Goal: Check status: Check status

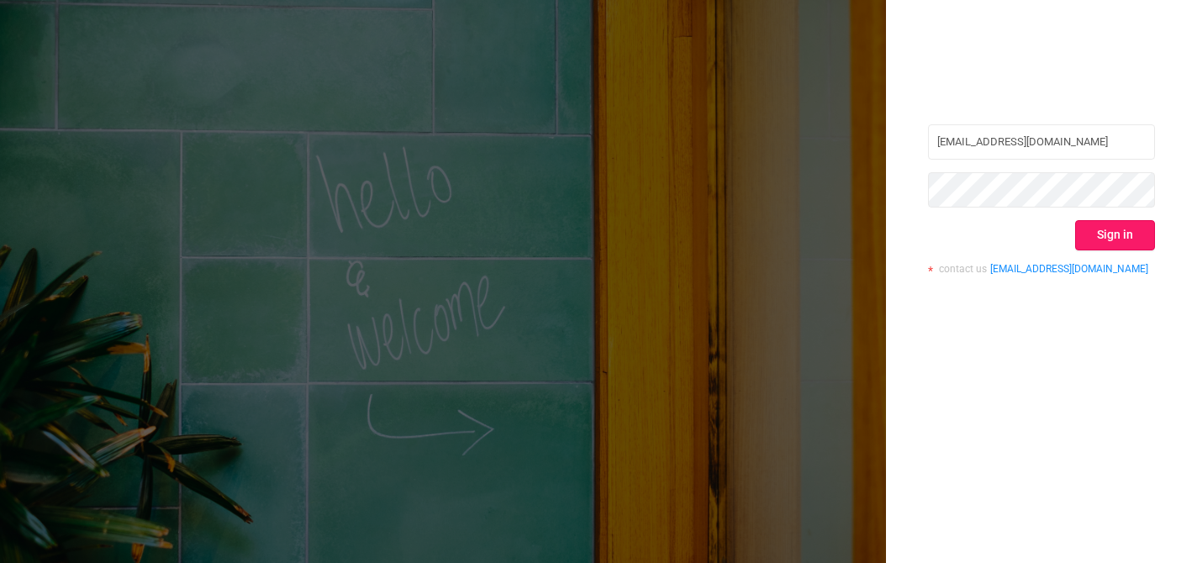
click at [1122, 224] on button "Sign in" at bounding box center [1115, 235] width 80 height 30
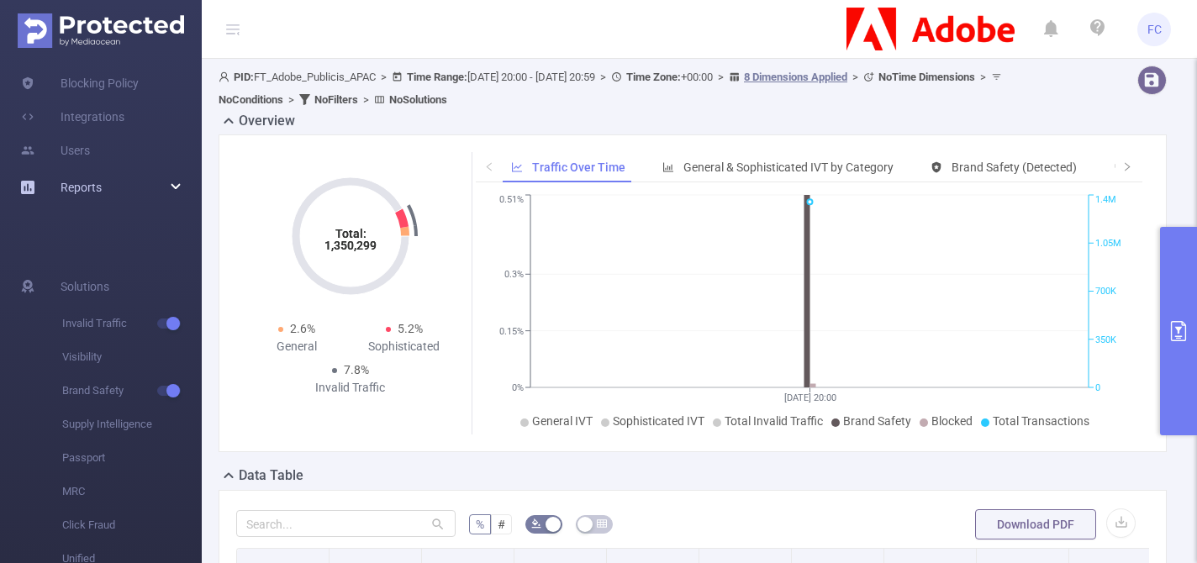
click at [174, 199] on div "Reports" at bounding box center [101, 188] width 202 height 34
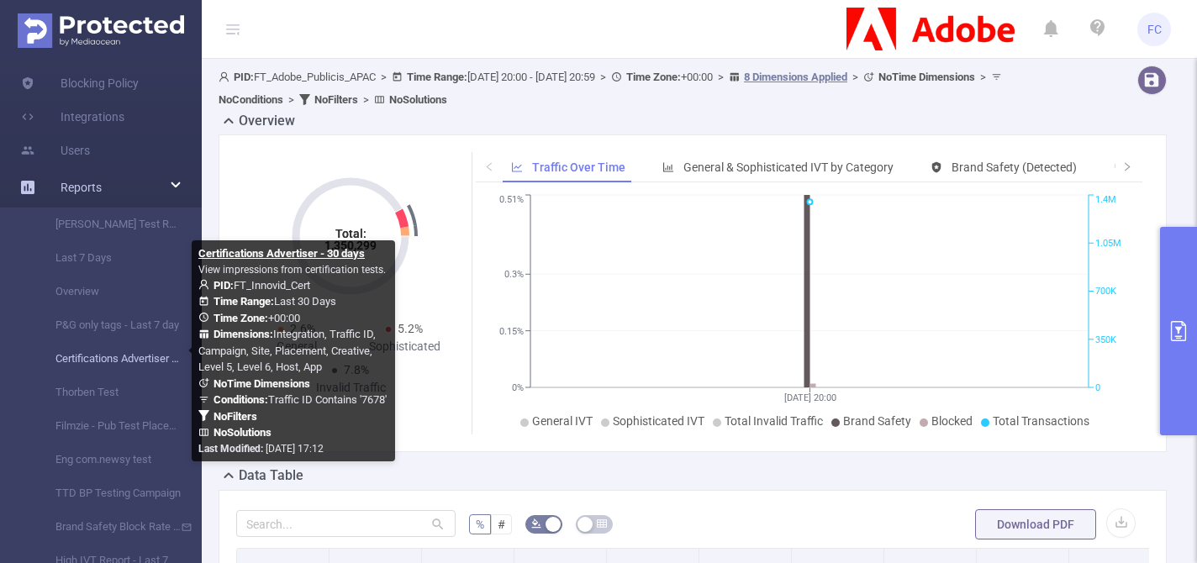
click at [118, 356] on link "Certifications Advertiser - 30 days" at bounding box center [108, 359] width 148 height 34
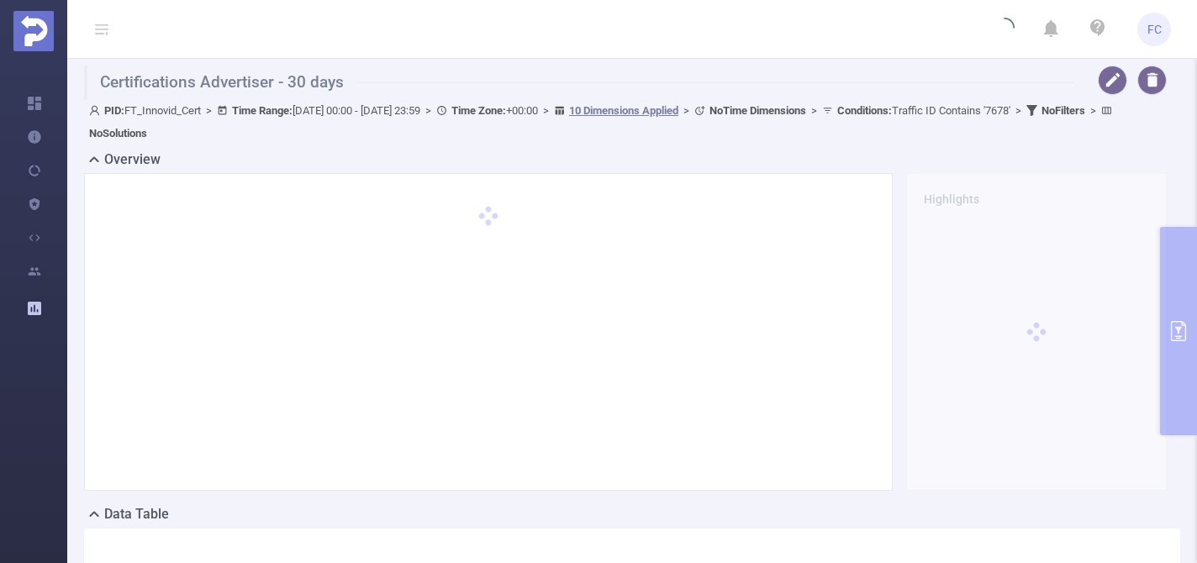
type input "[DATE] 00:00"
type input "[DATE] 23:59"
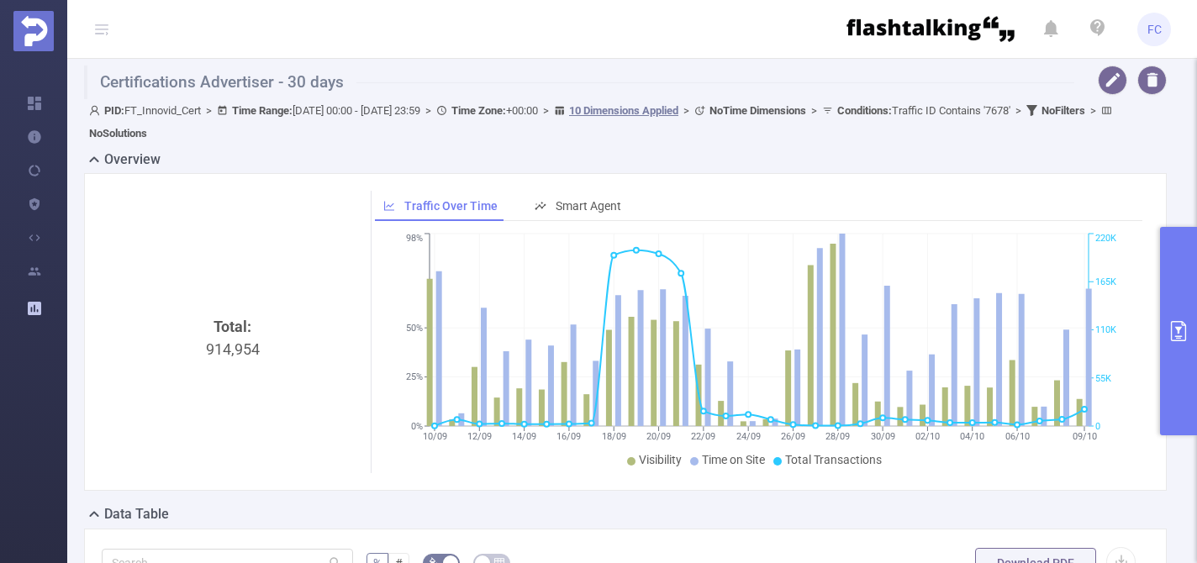
click at [1172, 267] on button "primary" at bounding box center [1178, 331] width 37 height 209
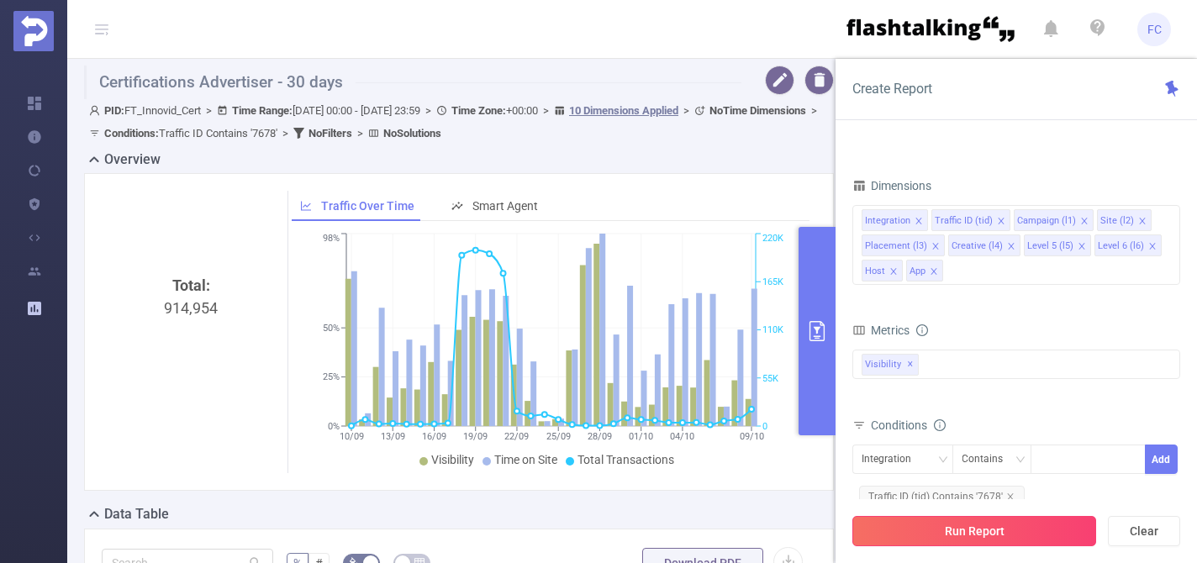
click at [981, 531] on button "Run Report" at bounding box center [975, 531] width 244 height 30
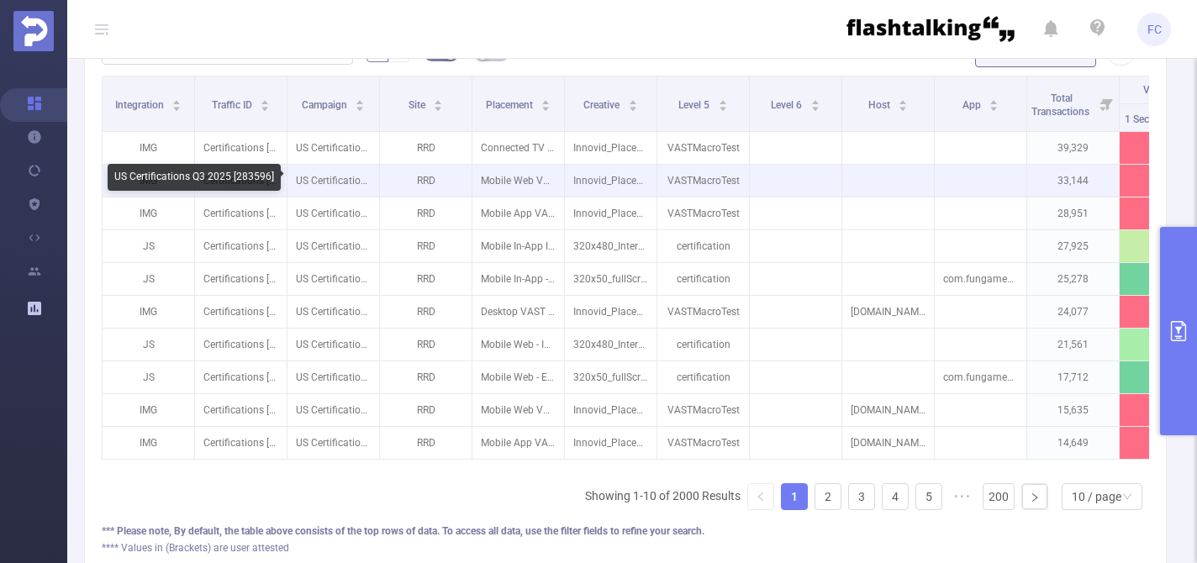
scroll to position [260, 0]
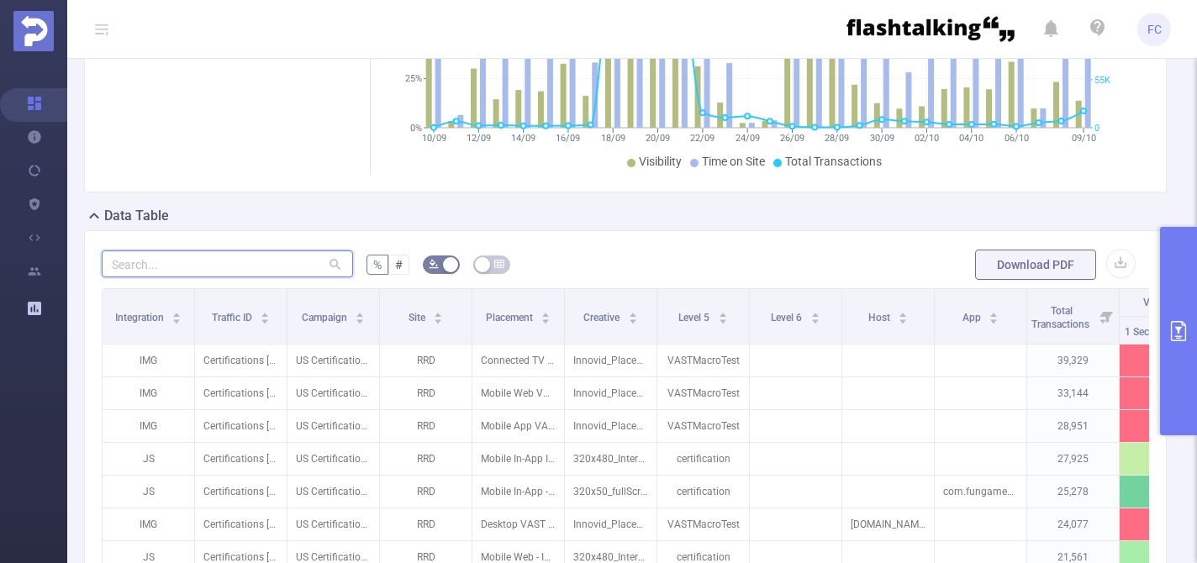
click at [249, 262] on input "text" at bounding box center [227, 264] width 251 height 27
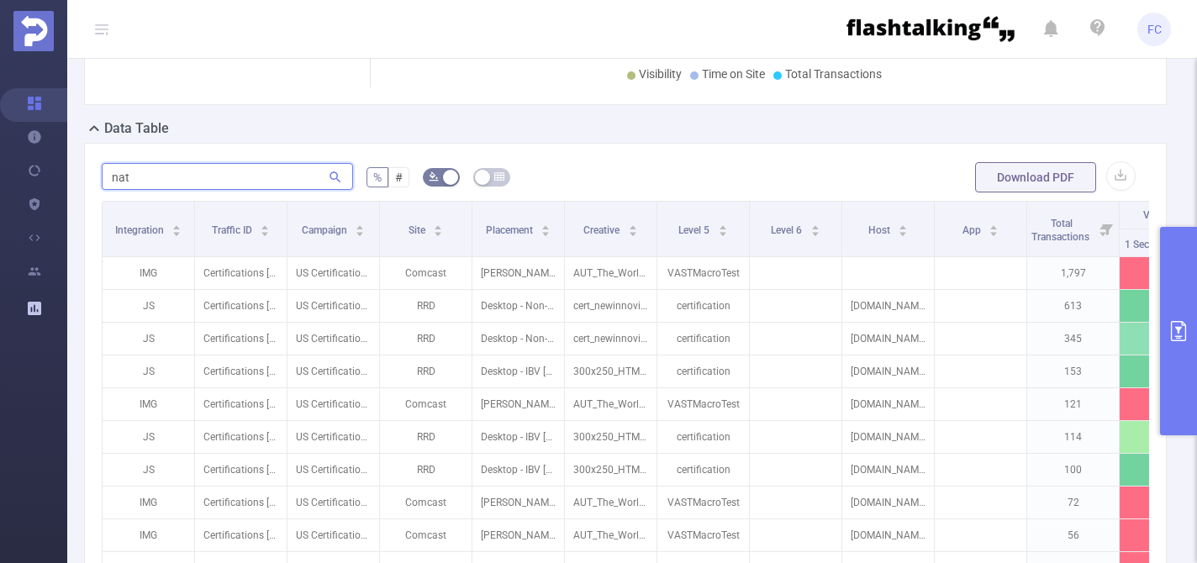
scroll to position [381, 0]
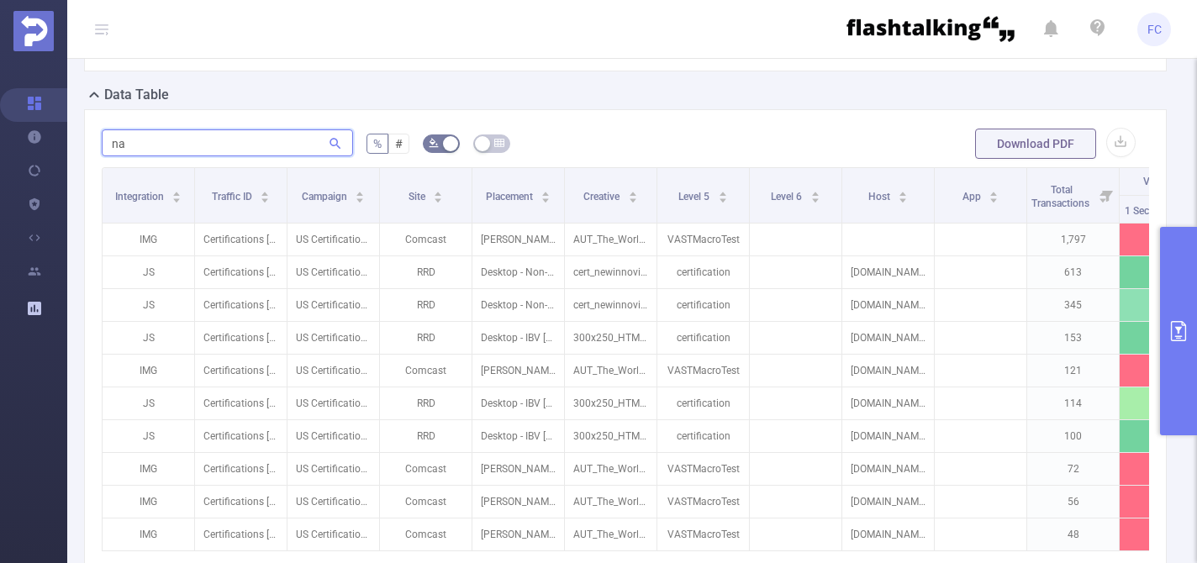
type input "n"
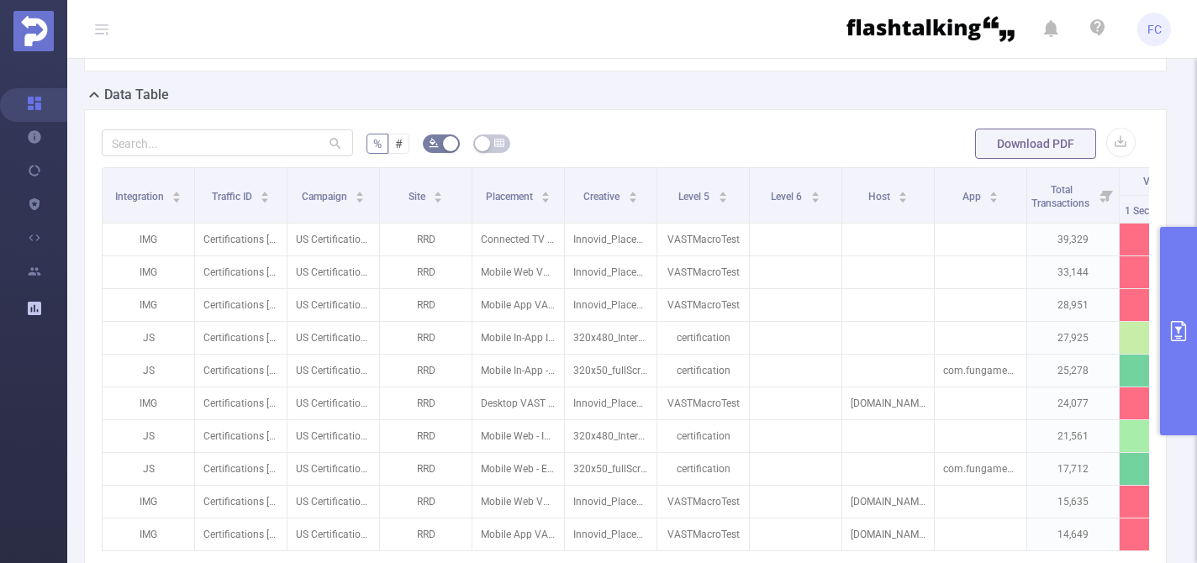
click at [1184, 277] on button "primary" at bounding box center [1178, 331] width 37 height 209
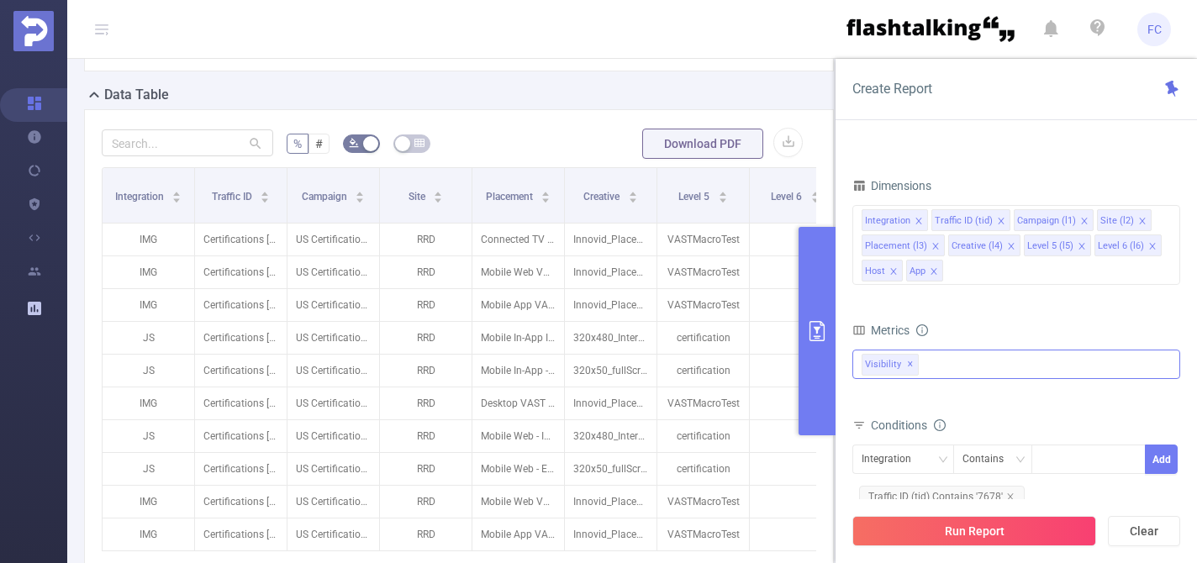
click at [981, 373] on div "Visibility ✕" at bounding box center [1017, 364] width 328 height 29
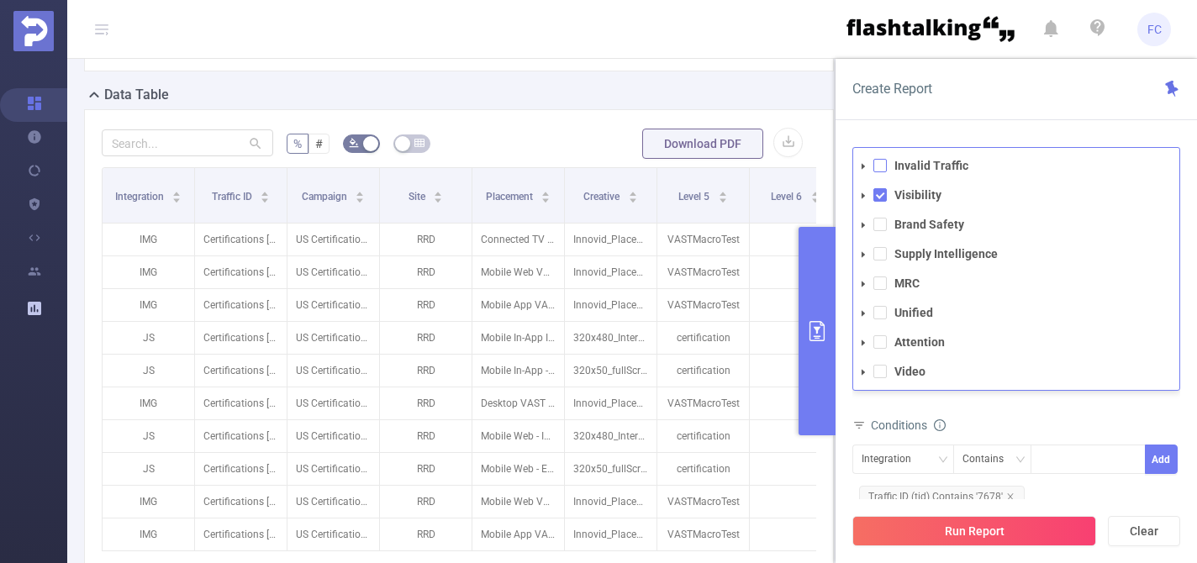
click at [879, 166] on span at bounding box center [880, 165] width 13 height 13
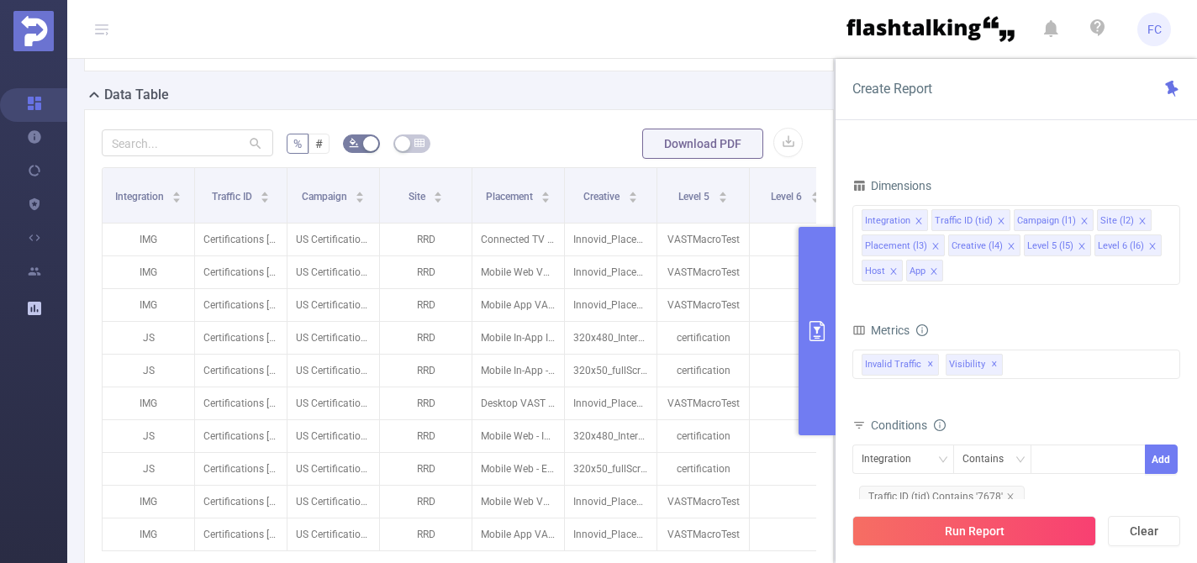
click at [997, 420] on div "Conditions" at bounding box center [1017, 428] width 328 height 28
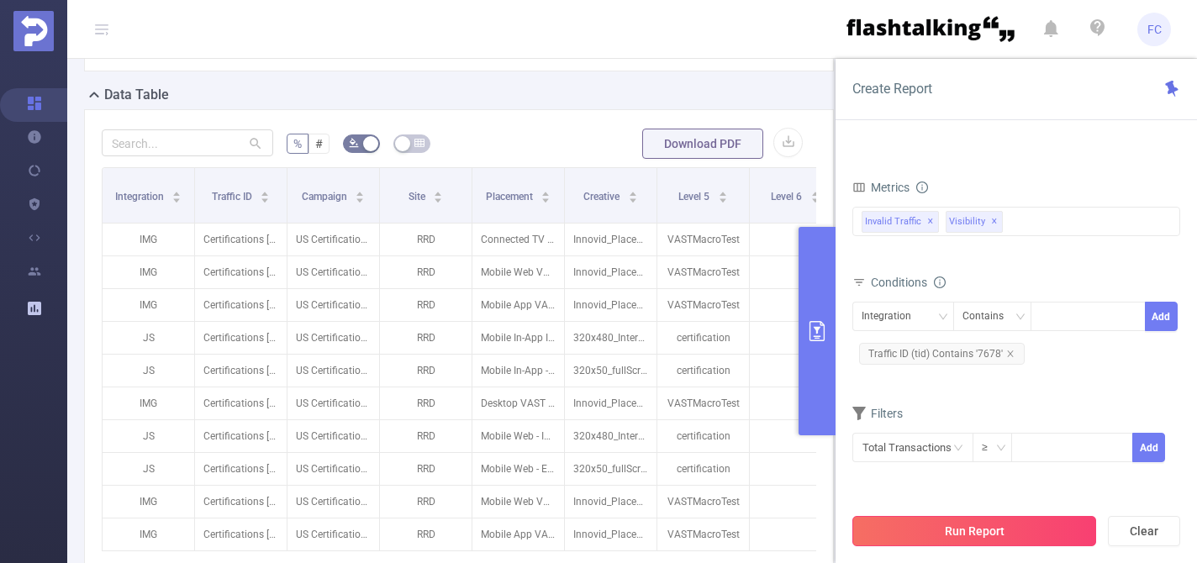
click at [974, 530] on button "Run Report" at bounding box center [975, 531] width 244 height 30
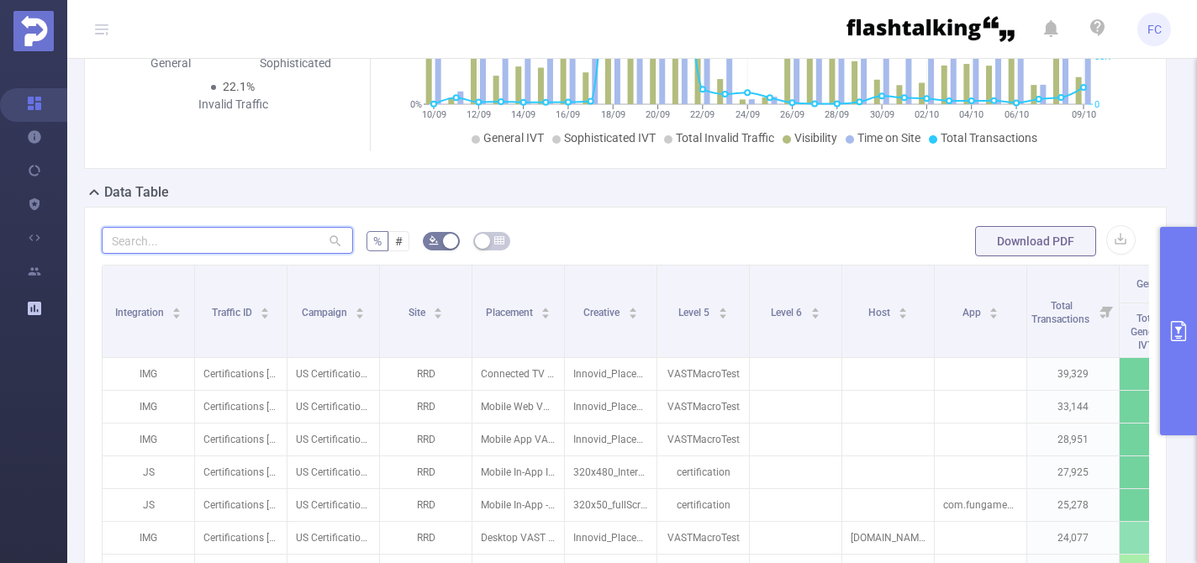
click at [241, 230] on input "text" at bounding box center [227, 240] width 251 height 27
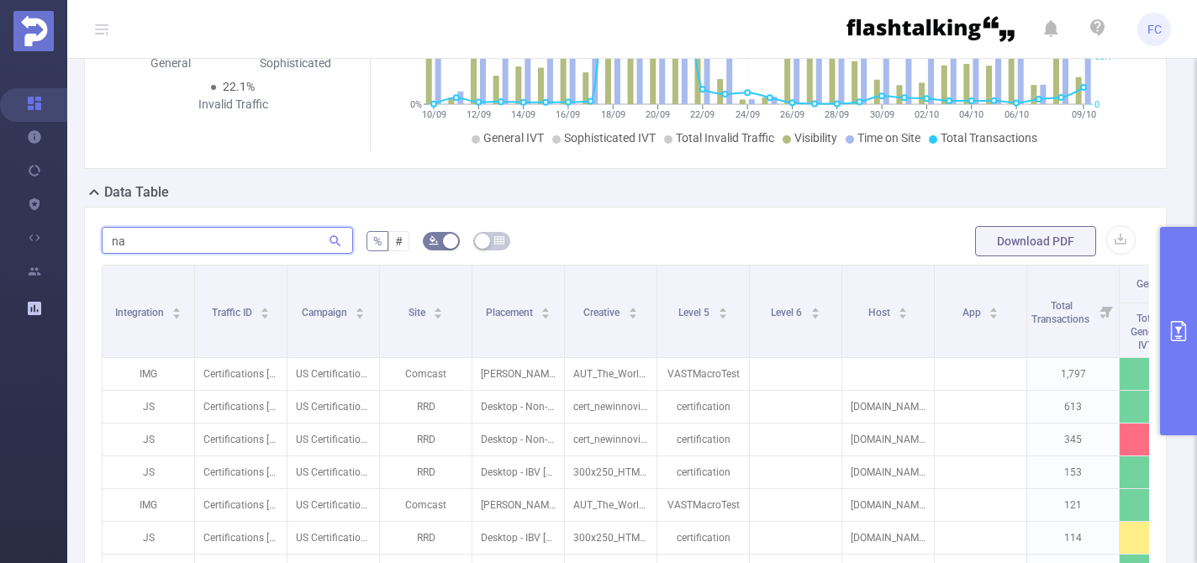
type input "n"
